Goal: Task Accomplishment & Management: Manage account settings

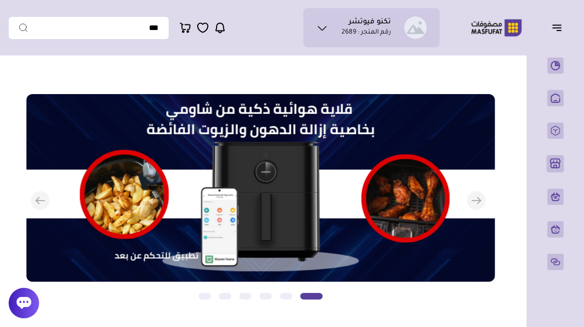
click at [321, 29] on icon at bounding box center [322, 28] width 8 height 4
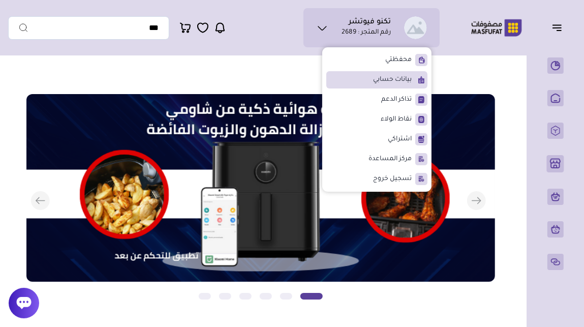
click at [352, 78] on li "بيانات حسابي" at bounding box center [376, 79] width 101 height 17
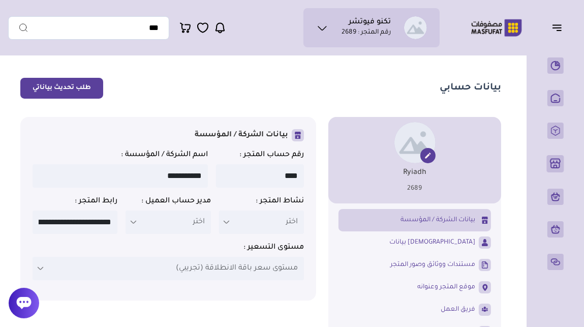
click at [86, 91] on button "طلب تحديث بياناتي" at bounding box center [61, 88] width 83 height 21
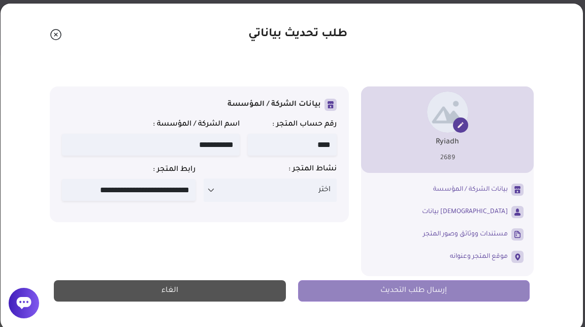
scroll to position [40, 0]
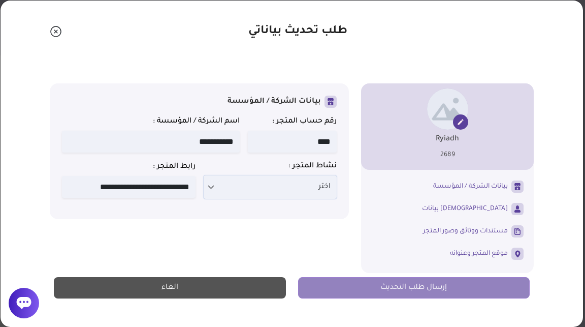
click at [209, 191] on icon at bounding box center [211, 187] width 8 height 8
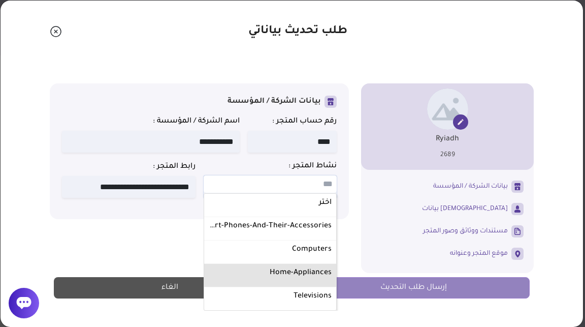
scroll to position [10, 0]
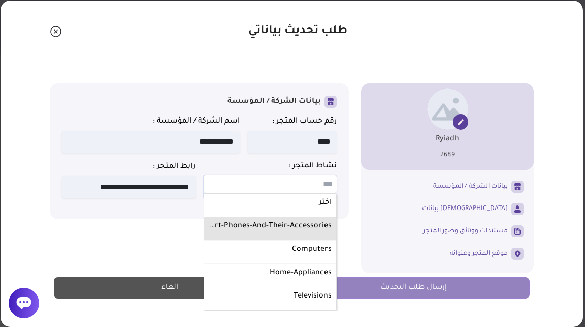
click at [302, 227] on label "Smart-phones-and-their-accessories" at bounding box center [270, 226] width 126 height 13
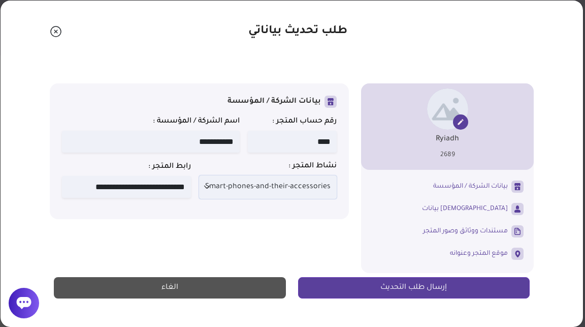
scroll to position [0, 0]
click at [210, 189] on icon at bounding box center [207, 187] width 8 height 8
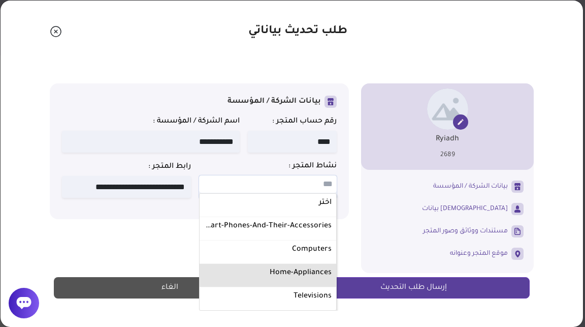
click at [264, 279] on label "home-appliances" at bounding box center [268, 273] width 131 height 13
select select "**********"
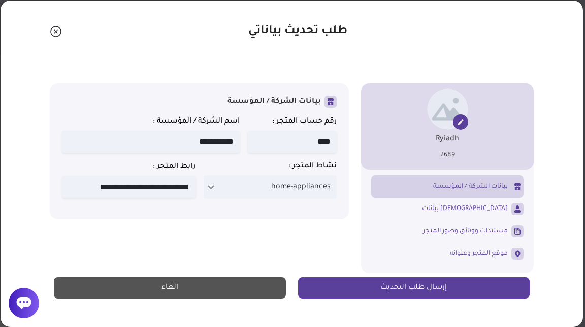
click at [430, 189] on link "بيانات الشركة / المؤسسة" at bounding box center [447, 186] width 152 height 17
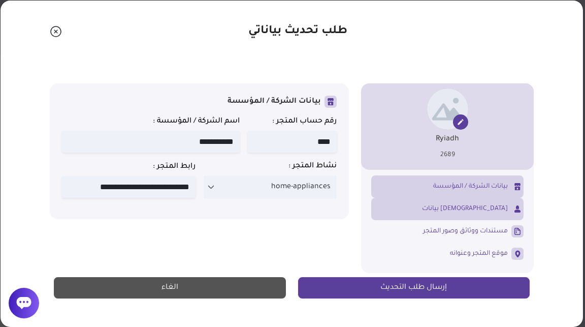
click at [446, 208] on link "بيانات المالك" at bounding box center [447, 208] width 152 height 17
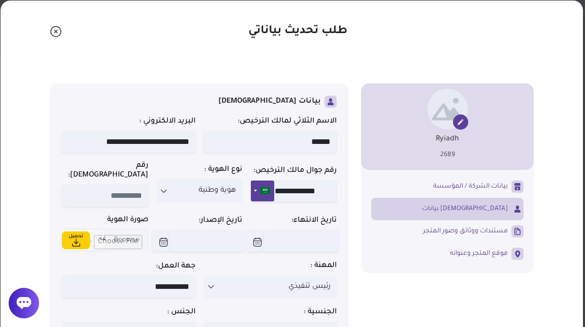
click at [135, 187] on input at bounding box center [105, 195] width 86 height 22
type input "**********"
click at [79, 235] on img at bounding box center [76, 240] width 28 height 23
click at [125, 236] on input "تحميل ملف" at bounding box center [119, 240] width 58 height 23
type input "**********"
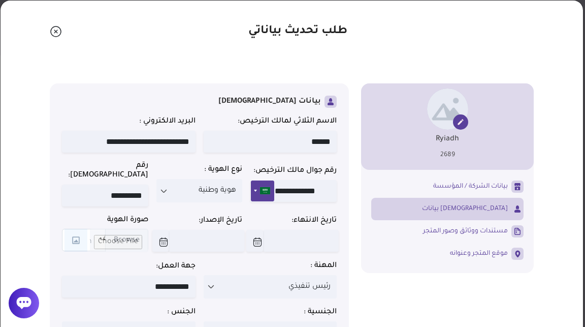
click at [259, 239] on input "date" at bounding box center [254, 241] width 16 height 22
type input "**********"
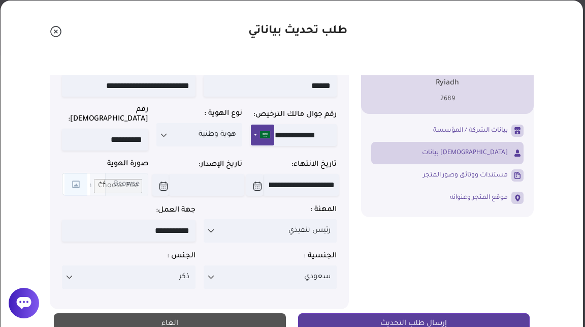
scroll to position [67, 0]
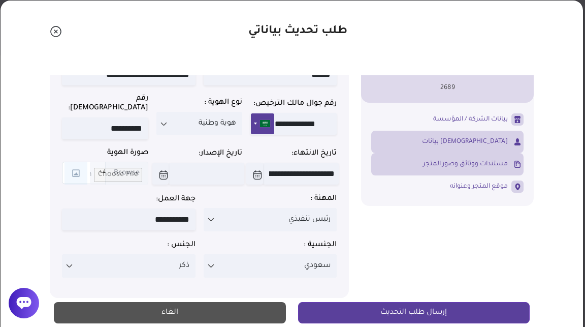
click at [443, 163] on span "مستندات ووثائق وصور المتجر" at bounding box center [465, 163] width 85 height 9
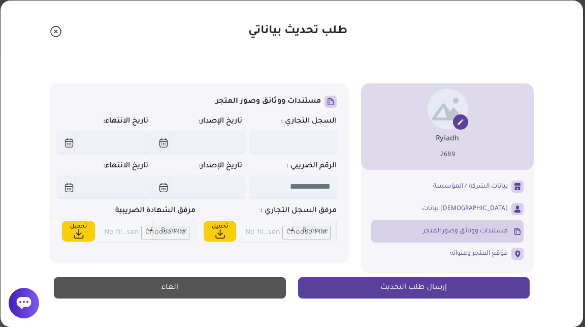
click at [230, 228] on img at bounding box center [220, 230] width 33 height 23
click at [222, 235] on img at bounding box center [220, 230] width 33 height 23
click at [262, 234] on input "تحميل ملف" at bounding box center [286, 230] width 101 height 23
type input "**********"
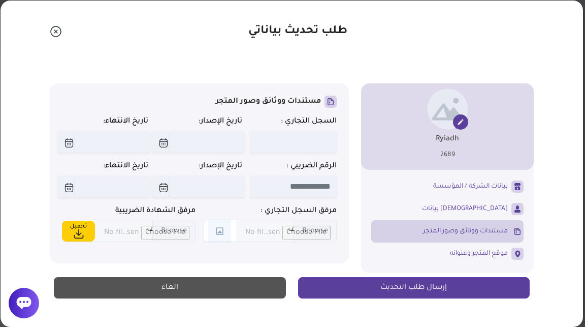
click at [287, 143] on input "text" at bounding box center [293, 142] width 86 height 22
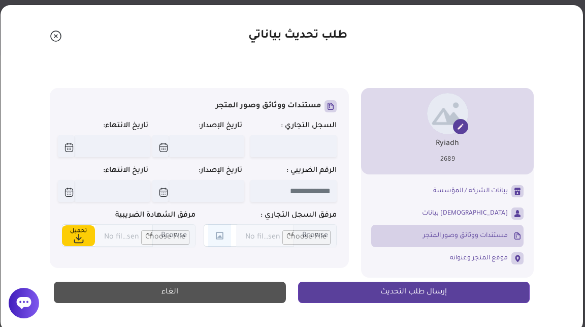
scroll to position [35, 0]
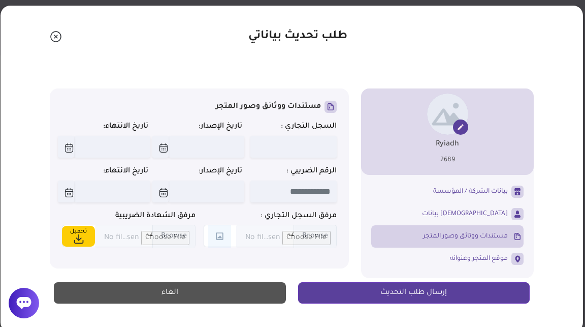
click at [275, 154] on input "text" at bounding box center [293, 147] width 86 height 22
click at [327, 107] on span at bounding box center [331, 107] width 12 height 12
click at [70, 149] on input "date" at bounding box center [66, 147] width 16 height 22
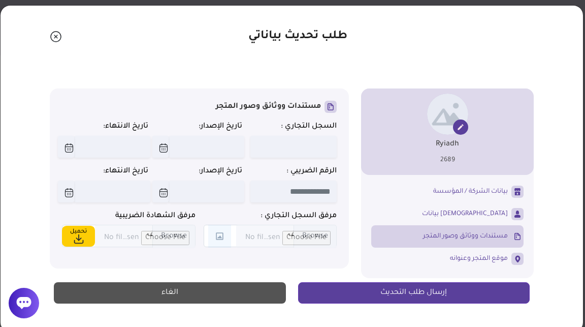
type input "**********"
click at [166, 150] on input "date" at bounding box center [160, 147] width 16 height 22
type input "**********"
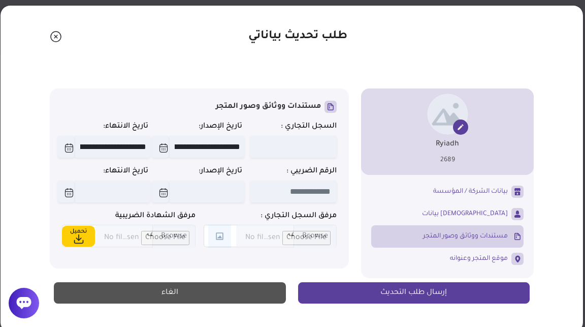
click at [283, 146] on input "text" at bounding box center [293, 147] width 86 height 22
type input "*"
click at [281, 186] on input "text" at bounding box center [293, 191] width 86 height 22
type input "*"
click at [319, 145] on input "text" at bounding box center [293, 147] width 86 height 22
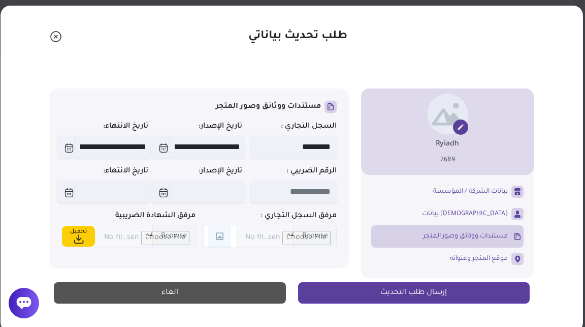
scroll to position [40, 0]
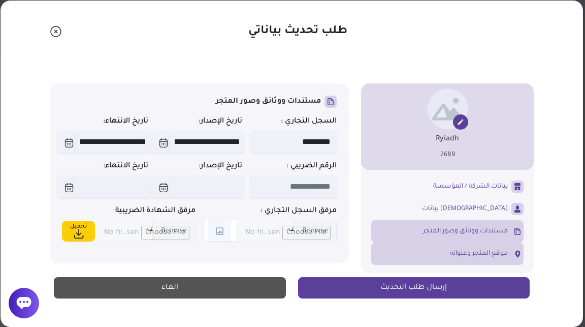
type input "*********"
click at [461, 250] on span "موقع المتجر وعنوانه" at bounding box center [479, 253] width 58 height 9
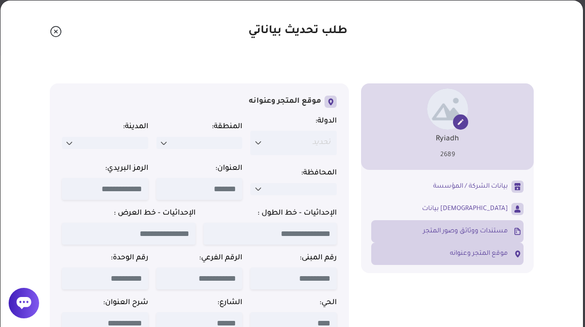
click at [440, 227] on span "مستندات ووثائق وصور المتجر" at bounding box center [465, 231] width 85 height 9
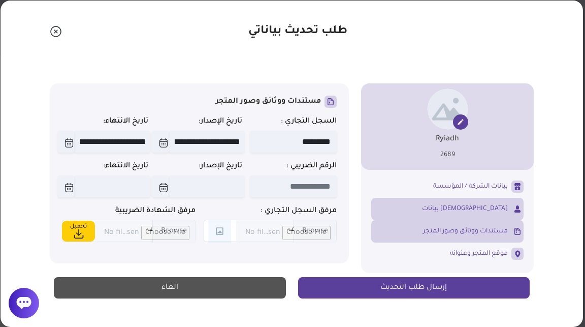
click at [453, 210] on link "بيانات المالك" at bounding box center [447, 208] width 152 height 17
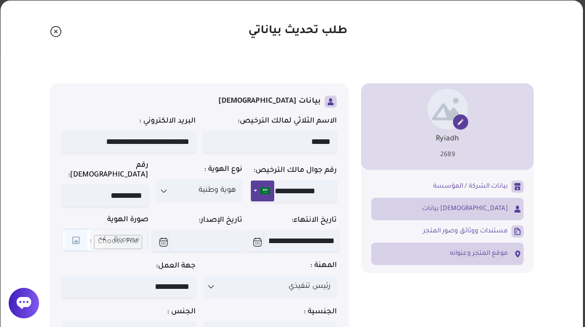
click at [451, 251] on span "موقع المتجر وعنوانه" at bounding box center [479, 253] width 58 height 9
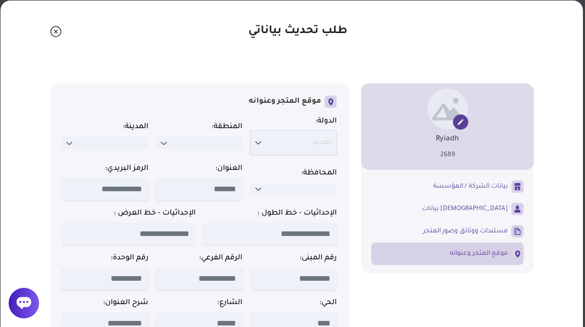
click at [262, 141] on icon at bounding box center [258, 143] width 8 height 8
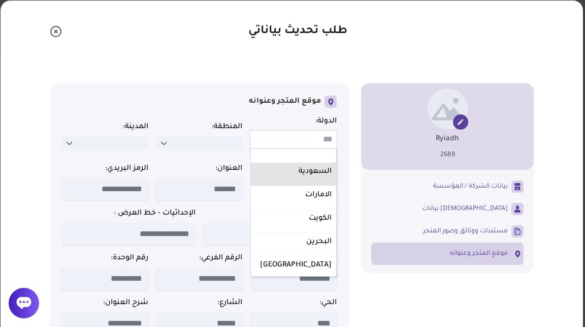
click at [300, 181] on li "السعودية" at bounding box center [293, 174] width 85 height 23
select select "**"
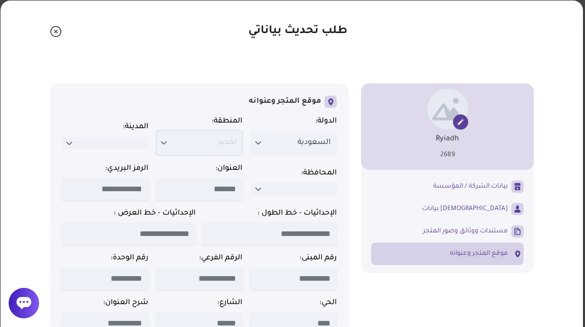
click at [187, 147] on p "تحديد" at bounding box center [199, 143] width 86 height 24
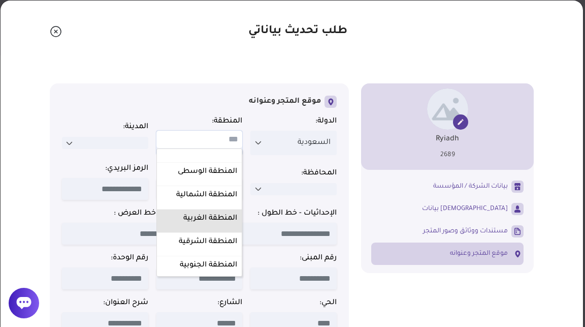
scroll to position [11, 0]
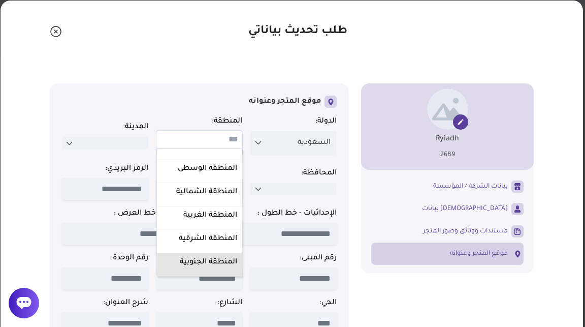
click at [196, 258] on label "المنطقة الجنوبية" at bounding box center [199, 262] width 79 height 13
select select "**"
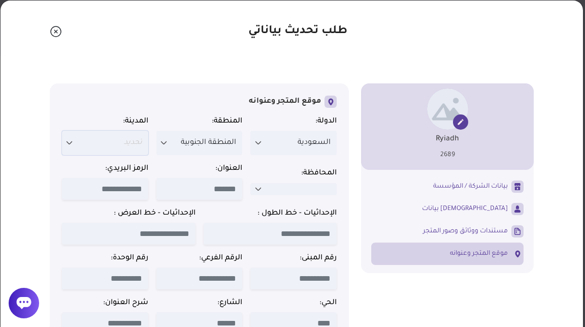
click at [112, 142] on p "تحديد" at bounding box center [105, 143] width 86 height 24
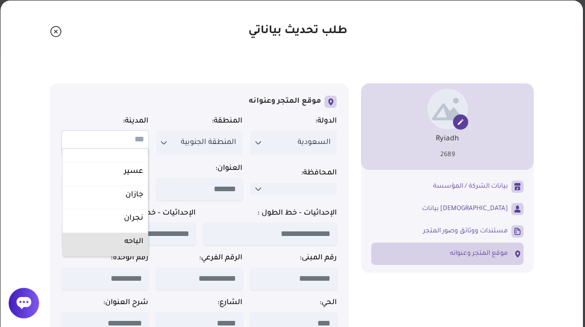
click at [121, 244] on label "الباحه" at bounding box center [105, 242] width 79 height 13
select select "**"
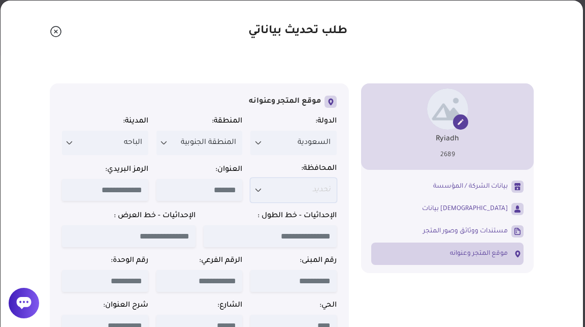
click at [272, 191] on p "تحديد" at bounding box center [293, 190] width 86 height 24
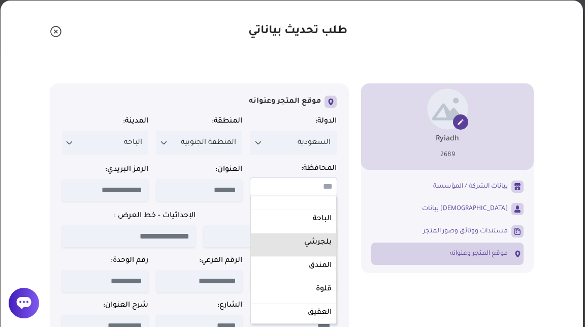
click at [291, 245] on label "بلجرشي" at bounding box center [293, 242] width 79 height 13
select select "***"
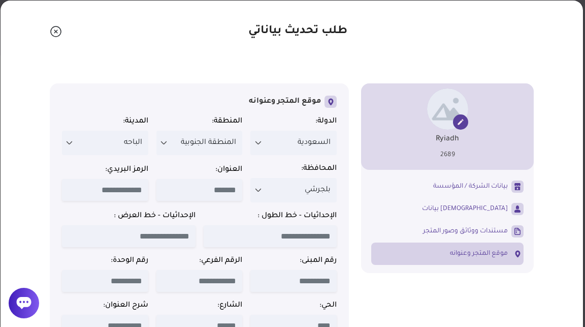
click at [131, 193] on input at bounding box center [105, 190] width 86 height 22
type input "*****"
type input "******"
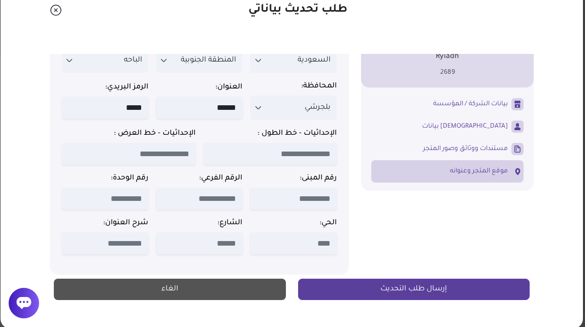
scroll to position [62, 0]
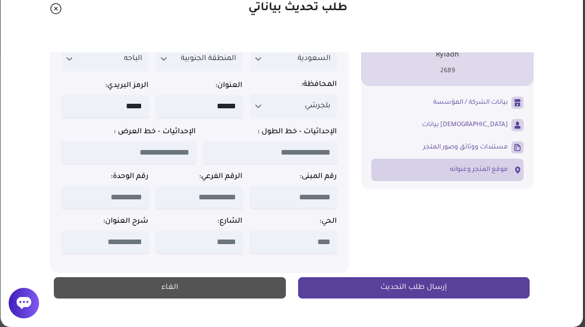
click at [130, 241] on input at bounding box center [105, 242] width 86 height 22
type input "*"
type input "**********"
click at [348, 281] on button "إرسال طلب التحديث" at bounding box center [414, 287] width 232 height 21
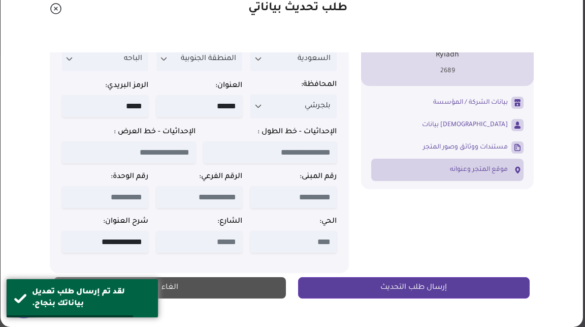
scroll to position [0, 0]
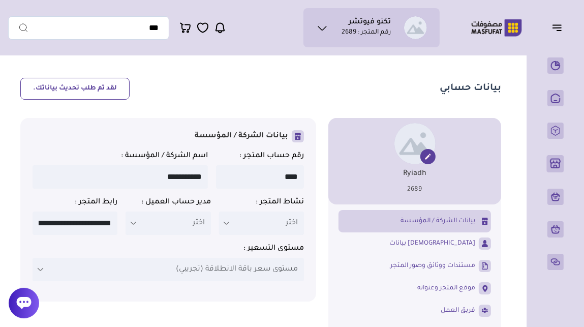
click at [428, 157] on icon at bounding box center [428, 156] width 6 height 6
click at [419, 146] on img at bounding box center [414, 143] width 41 height 41
click at [430, 160] on icon at bounding box center [428, 156] width 8 height 8
drag, startPoint x: 426, startPoint y: 158, endPoint x: 447, endPoint y: 166, distance: 22.2
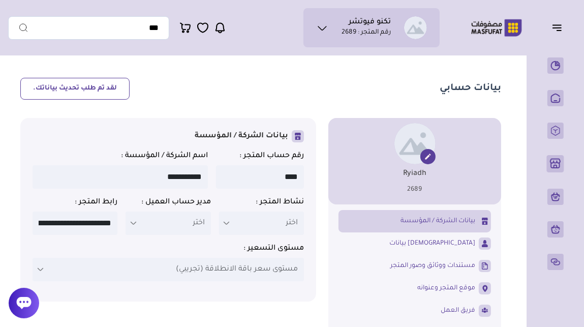
click at [447, 166] on ul "Ryiadh 2689" at bounding box center [414, 161] width 173 height 86
click at [404, 153] on img at bounding box center [414, 143] width 41 height 41
click at [407, 176] on h1 "Ryiadh" at bounding box center [414, 174] width 23 height 10
click at [412, 192] on p "2689" at bounding box center [414, 190] width 15 height 10
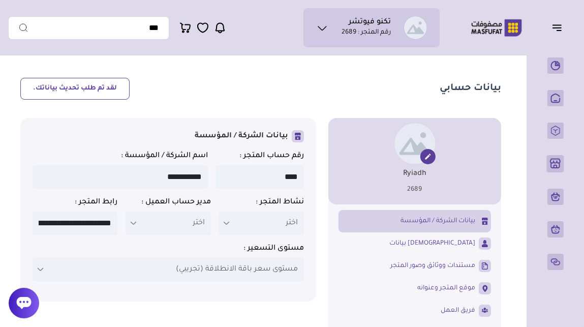
click at [455, 140] on ul "Ryiadh 2689" at bounding box center [414, 161] width 173 height 86
click at [425, 162] on span at bounding box center [427, 156] width 15 height 15
click at [427, 157] on icon at bounding box center [428, 156] width 6 height 6
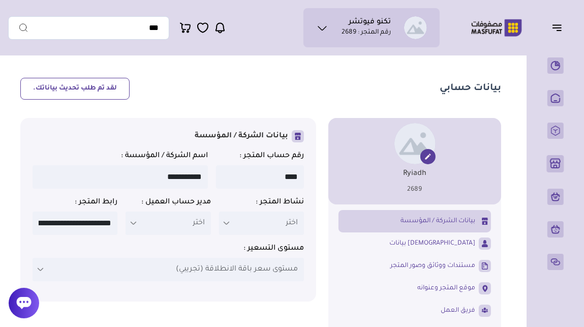
click at [427, 157] on icon at bounding box center [428, 156] width 6 height 6
click at [428, 157] on icon at bounding box center [428, 156] width 6 height 6
click at [427, 158] on icon at bounding box center [428, 156] width 6 height 6
click at [431, 159] on icon at bounding box center [428, 156] width 8 height 8
click at [427, 158] on icon at bounding box center [428, 156] width 6 height 6
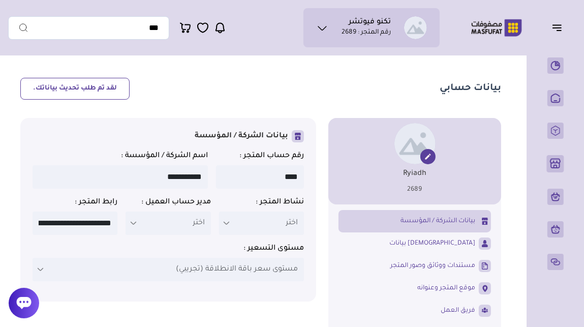
click at [412, 135] on img at bounding box center [414, 143] width 41 height 41
click at [424, 136] on img at bounding box center [414, 143] width 41 height 41
click at [426, 157] on icon at bounding box center [428, 156] width 8 height 8
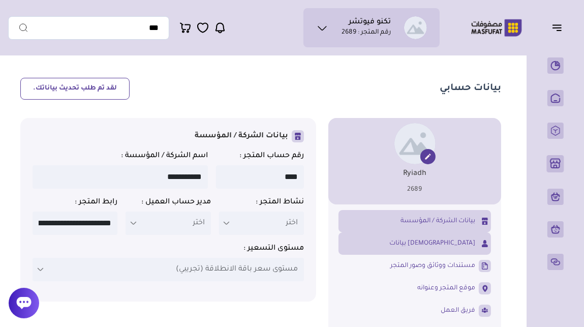
click at [445, 245] on span "بيانات المالك" at bounding box center [432, 243] width 86 height 9
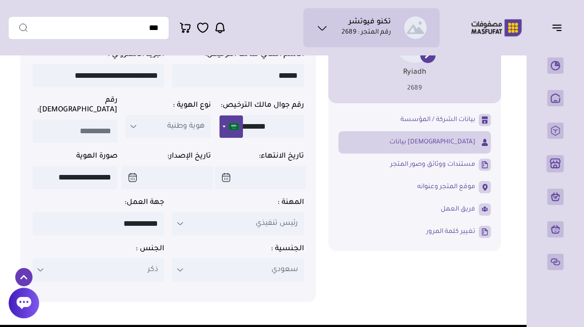
scroll to position [101, 0]
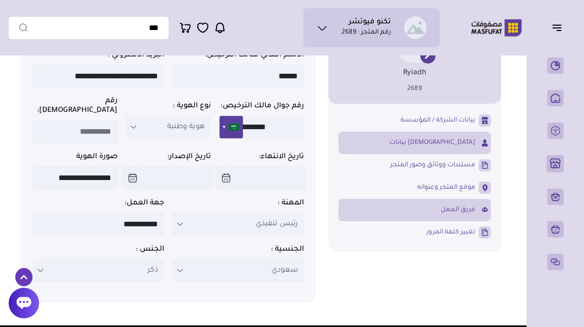
click at [398, 210] on link "فريق العمل" at bounding box center [414, 209] width 152 height 17
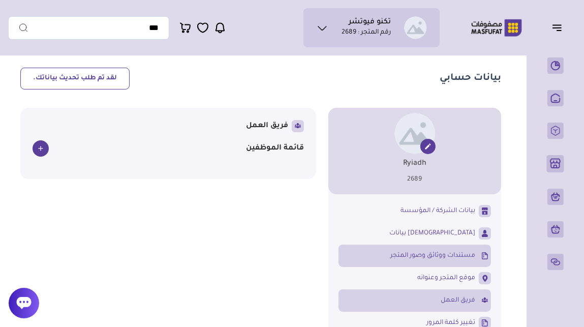
scroll to position [0, 0]
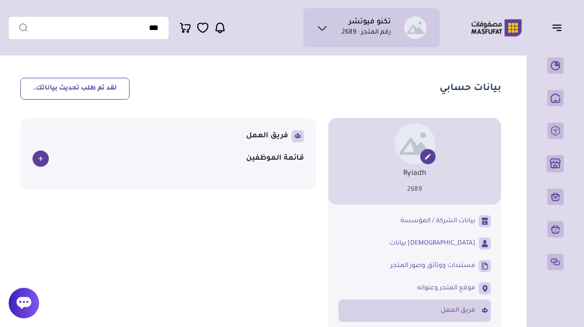
click at [322, 30] on icon at bounding box center [322, 28] width 12 height 12
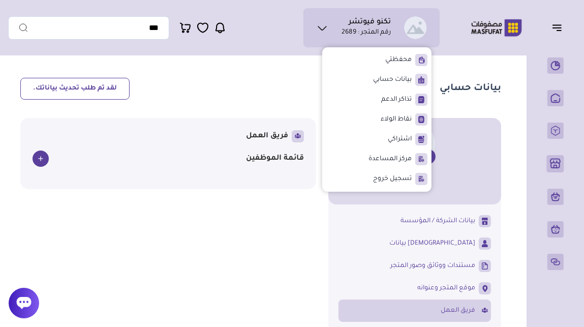
click at [296, 72] on section "بيانات حسابي لقد تم طلب تحديث بياناتك. Ryiadh 2689" at bounding box center [260, 217] width 505 height 314
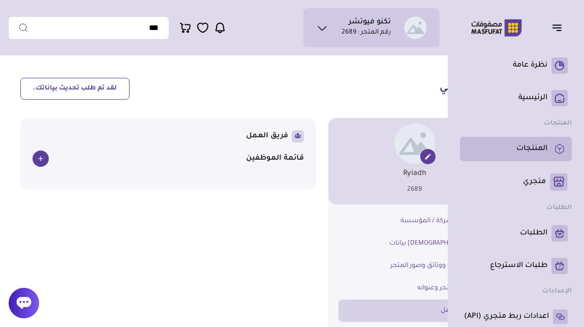
click at [555, 144] on rect at bounding box center [559, 149] width 16 height 16
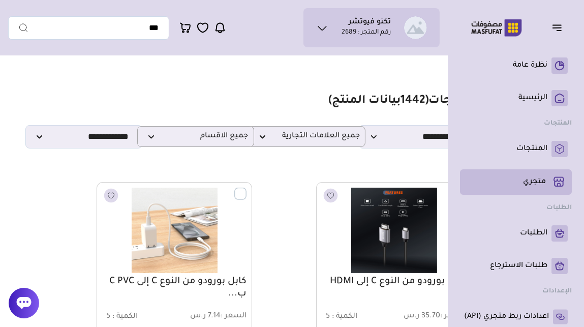
click at [534, 184] on p "متجري ( 0 )" at bounding box center [534, 182] width 23 height 10
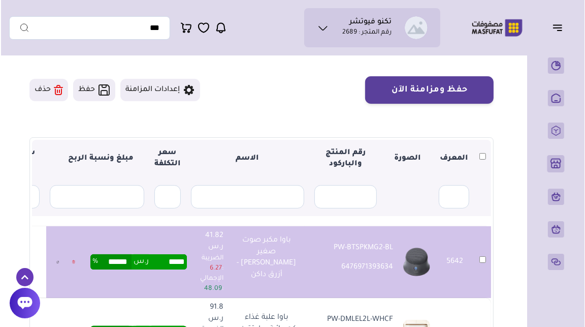
scroll to position [70, 0]
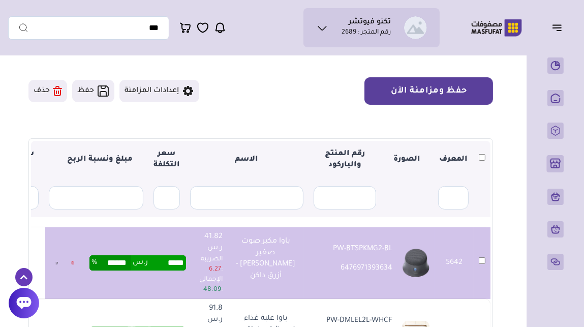
click at [430, 93] on button "حفظ ومزامنة الآن" at bounding box center [428, 90] width 128 height 27
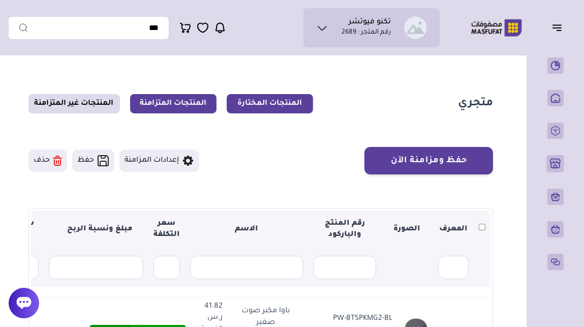
click at [186, 107] on link "المنتجات المتزامنة" at bounding box center [173, 103] width 86 height 19
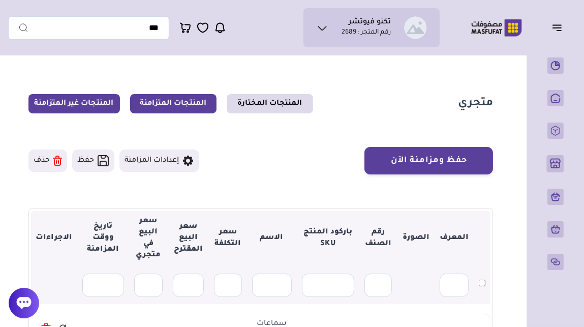
click at [90, 108] on link "المنتجات غير المتزامنة" at bounding box center [73, 103] width 91 height 19
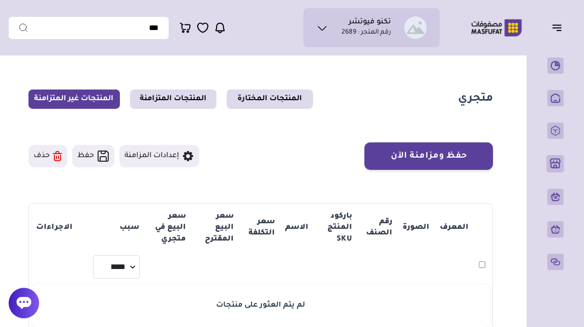
scroll to position [3, 0]
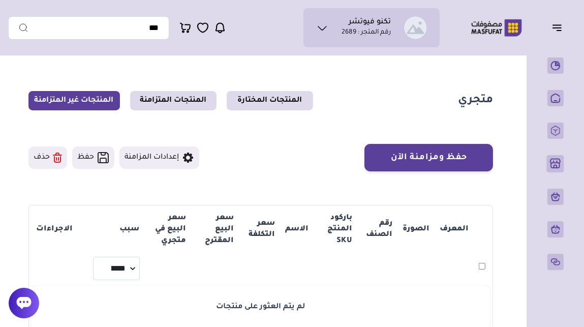
click at [165, 161] on button "إعدادات المزامنة" at bounding box center [159, 157] width 80 height 22
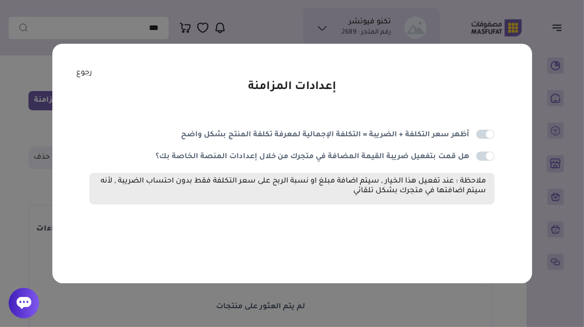
click at [85, 77] on link "رجوع" at bounding box center [84, 73] width 16 height 11
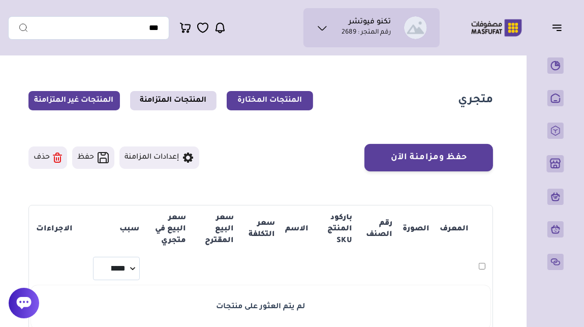
click at [250, 100] on link "المنتجات المختارة" at bounding box center [270, 100] width 86 height 19
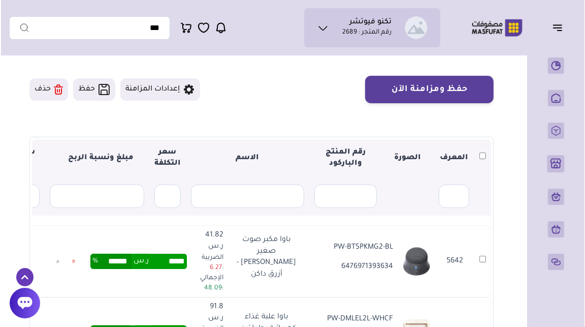
scroll to position [67, 0]
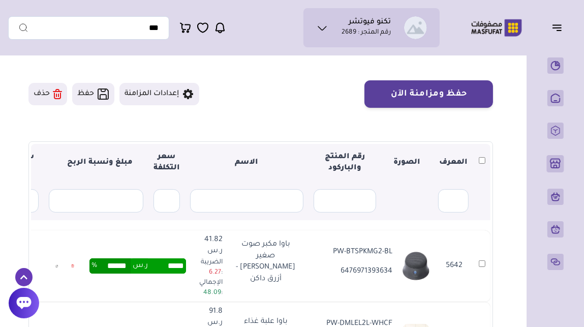
click at [101, 97] on icon at bounding box center [103, 94] width 12 height 12
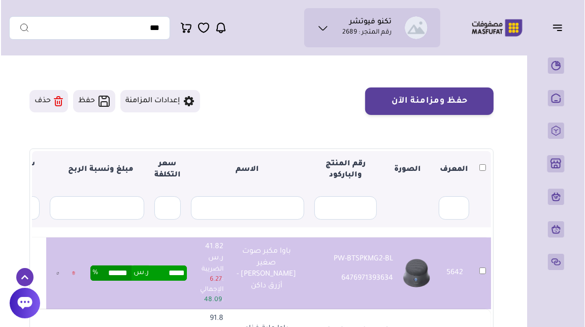
scroll to position [59, 0]
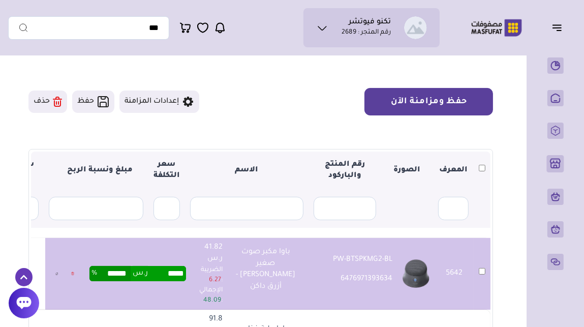
click at [436, 101] on button "حفظ ومزامنة الآن" at bounding box center [428, 101] width 128 height 27
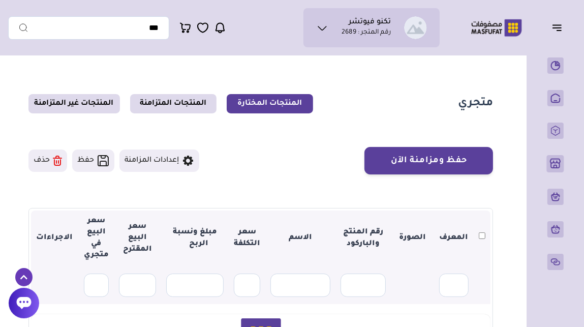
scroll to position [59, 0]
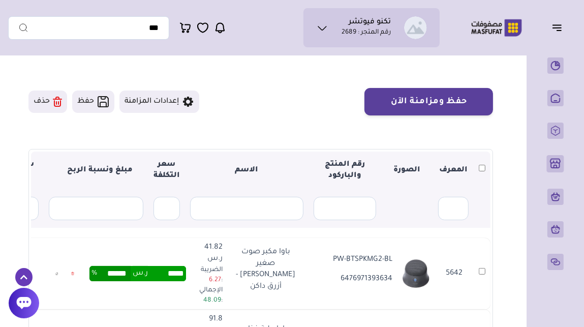
click at [26, 278] on icon at bounding box center [23, 277] width 17 height 18
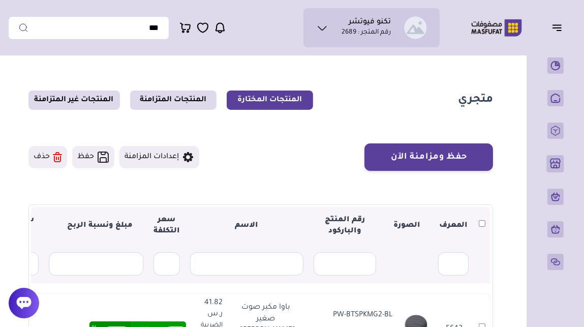
scroll to position [0, 0]
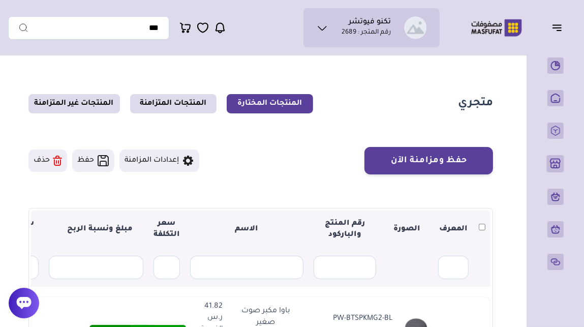
click at [20, 294] on div at bounding box center [24, 302] width 30 height 30
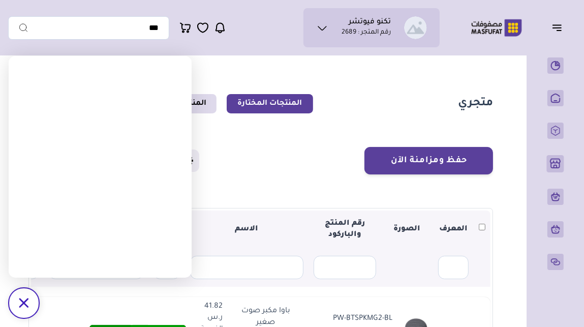
click at [24, 299] on icon "/svg>" at bounding box center [24, 303] width 10 height 10
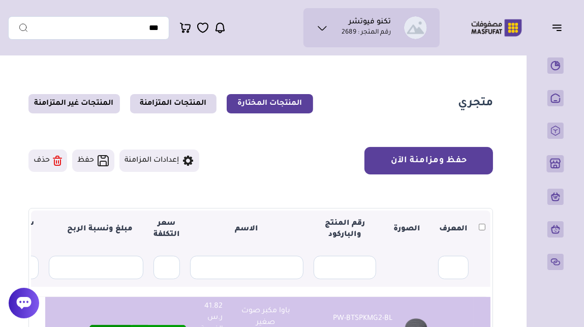
click at [448, 163] on button "حفظ ومزامنة الآن" at bounding box center [428, 160] width 128 height 27
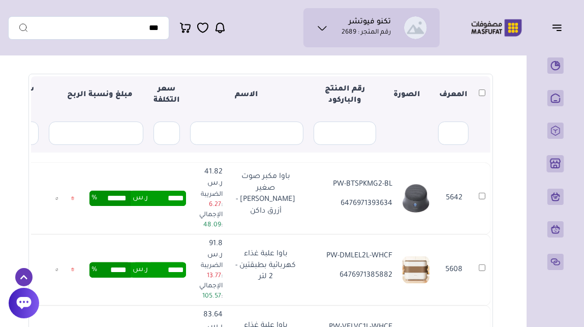
scroll to position [138, 0]
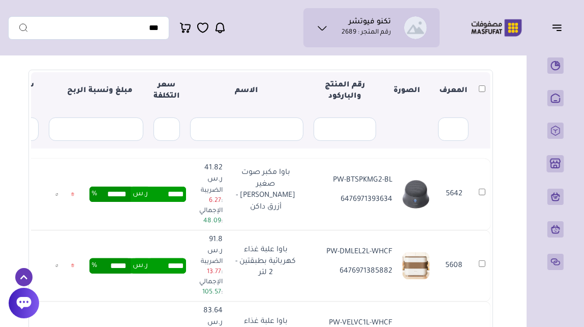
click at [23, 304] on icon at bounding box center [24, 303] width 15 height 12
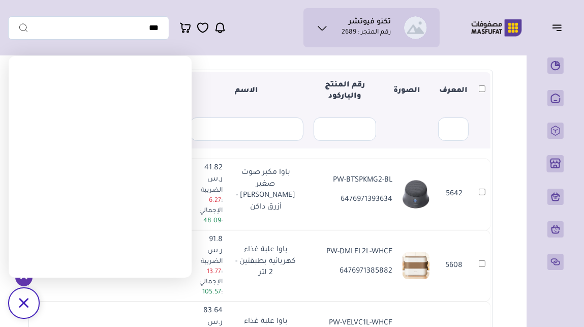
click at [28, 303] on icon "/svg>" at bounding box center [24, 303] width 10 height 10
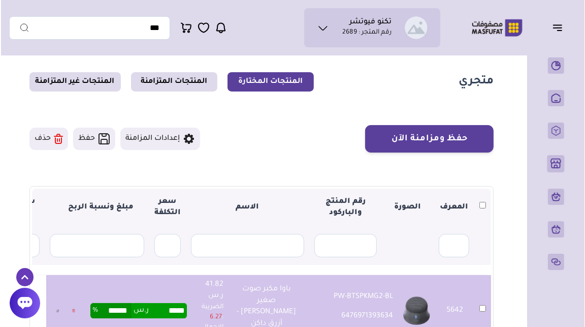
scroll to position [21, 0]
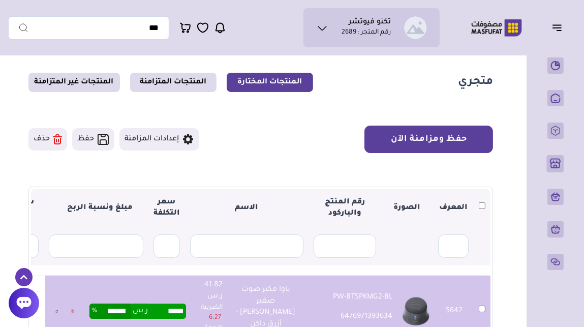
click at [441, 135] on button "حفظ ومزامنة الآن" at bounding box center [428, 138] width 128 height 27
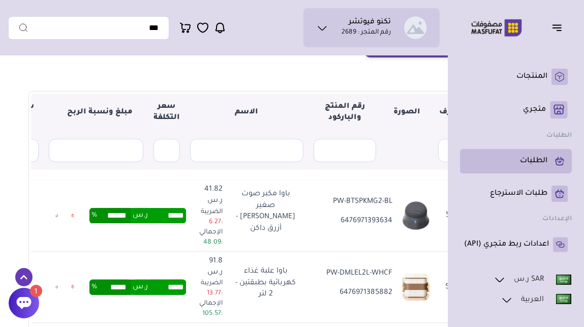
scroll to position [79, 0]
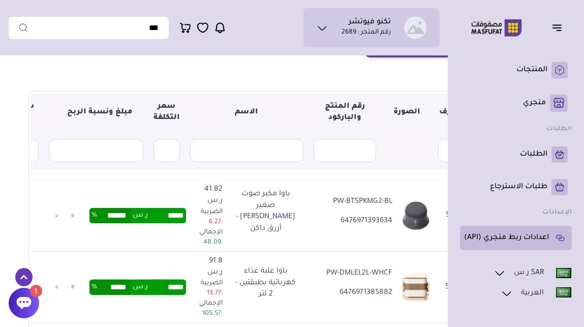
click at [526, 241] on p "اعدادات ربط متجري (API)" at bounding box center [506, 238] width 85 height 10
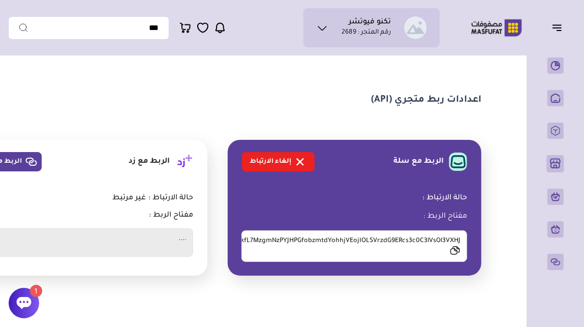
click at [30, 299] on icon at bounding box center [23, 302] width 15 height 15
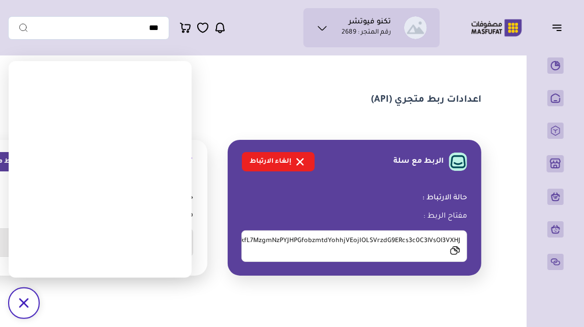
click at [204, 70] on section "اعدادات ربط متجري (API) الربط مع سلة إلغاء الارتباط" at bounding box center [259, 184] width 503 height 248
click at [75, 300] on section "اعدادات ربط متجري (API) الربط مع سلة إلغاء الارتباط" at bounding box center [259, 184] width 503 height 248
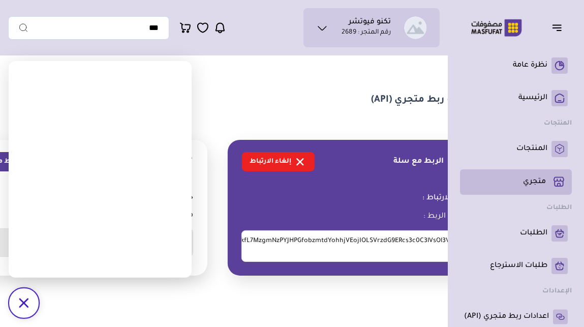
click at [526, 181] on p "متجري ( 0 )" at bounding box center [534, 182] width 23 height 10
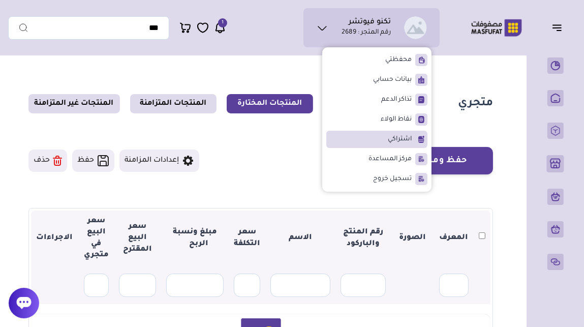
click at [383, 138] on li "اشتراكي" at bounding box center [376, 139] width 101 height 17
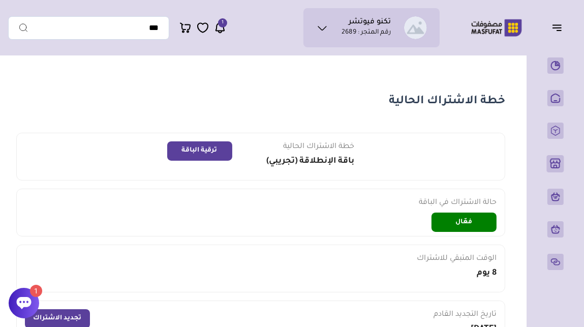
click at [33, 302] on div at bounding box center [24, 302] width 30 height 30
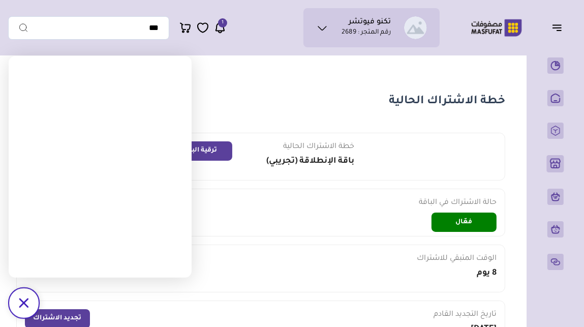
click at [221, 32] on icon at bounding box center [220, 28] width 8 height 10
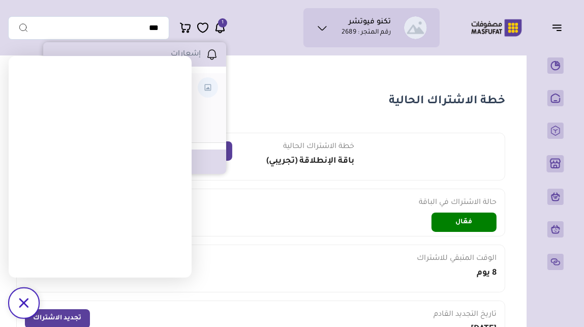
click at [25, 299] on icon "/svg>" at bounding box center [24, 303] width 10 height 10
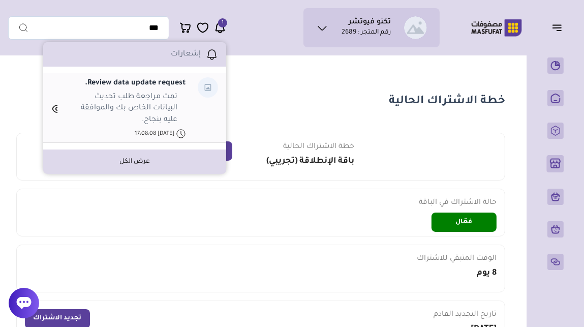
click at [108, 125] on ul "Review data update request. تمت مراجعة طلب تحديث البيانات الخاص بك والموافقة عل…" at bounding box center [118, 108] width 134 height 62
click at [56, 108] on icon at bounding box center [54, 109] width 6 height 12
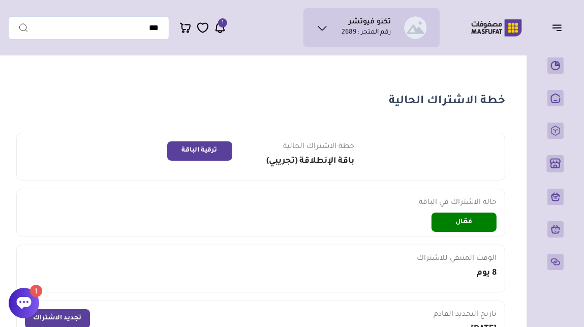
click at [25, 303] on icon at bounding box center [24, 303] width 15 height 12
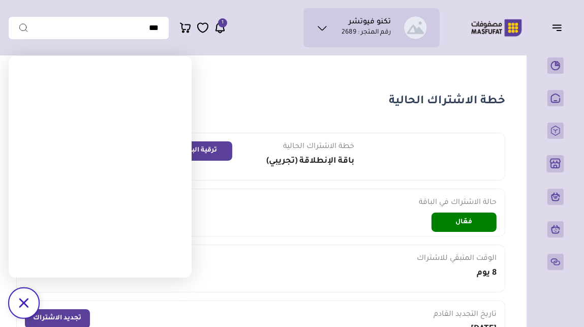
click at [206, 123] on section "خطة الاشتراك الحالية خطة الاشتراك الحالية باقة الإنطلاقة (تجريبي) ترقية الباقة …" at bounding box center [260, 248] width 489 height 310
click at [28, 303] on icon "/svg>" at bounding box center [24, 303] width 10 height 10
